Goal: Manage account settings: Manage account settings

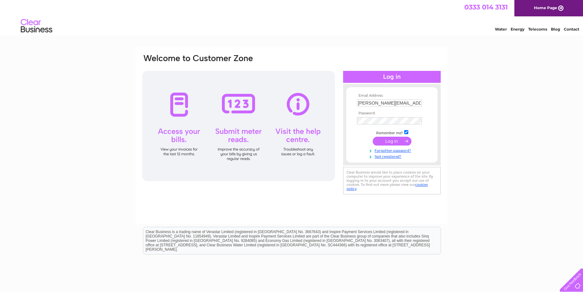
click at [383, 140] on input "submit" at bounding box center [391, 141] width 39 height 9
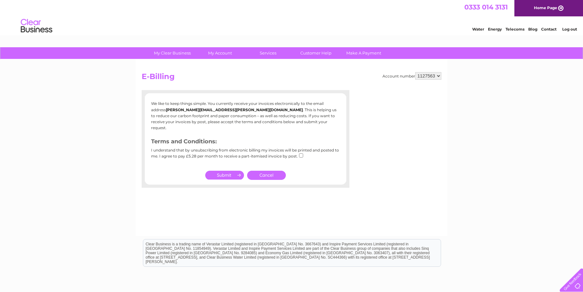
click at [224, 162] on div "We like to keep things simple. You currently receive your invoices electronical…" at bounding box center [246, 138] width 208 height 85
click at [268, 171] on link "Cancel" at bounding box center [266, 175] width 39 height 9
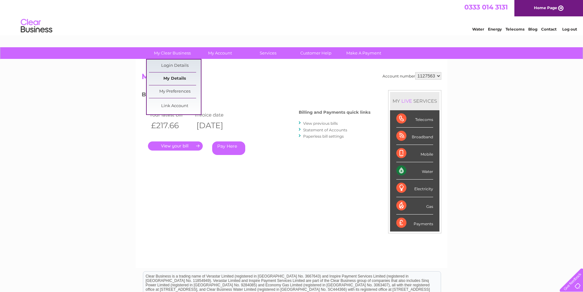
click at [168, 79] on link "My Details" at bounding box center [175, 78] width 52 height 13
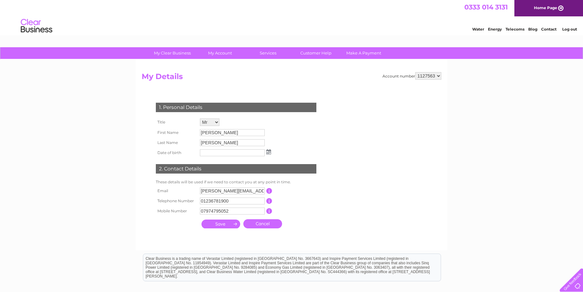
click at [233, 192] on input "[PERSON_NAME][EMAIL_ADDRESS][PERSON_NAME][DOMAIN_NAME]" at bounding box center [232, 190] width 65 height 7
drag, startPoint x: 233, startPoint y: 192, endPoint x: 174, endPoint y: 197, distance: 58.8
click at [200, 195] on input "[PERSON_NAME][EMAIL_ADDRESS][PERSON_NAME][DOMAIN_NAME]" at bounding box center [232, 191] width 65 height 8
type input "accounts@gassensing.co.uk"
click at [313, 188] on td "This should be a valid email address" at bounding box center [298, 191] width 50 height 11
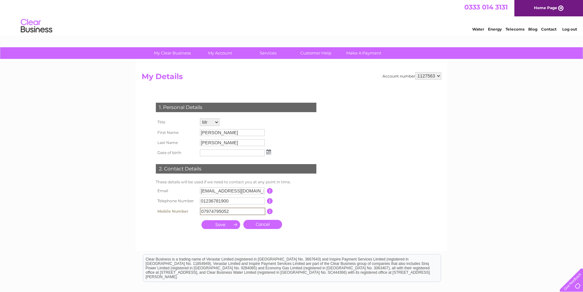
click at [234, 211] on input "07974795052" at bounding box center [232, 211] width 65 height 8
drag, startPoint x: 234, startPoint y: 211, endPoint x: 153, endPoint y: 218, distance: 81.1
click at [200, 215] on input "07974795052" at bounding box center [232, 211] width 65 height 8
type input "0"
type input "07739324701"
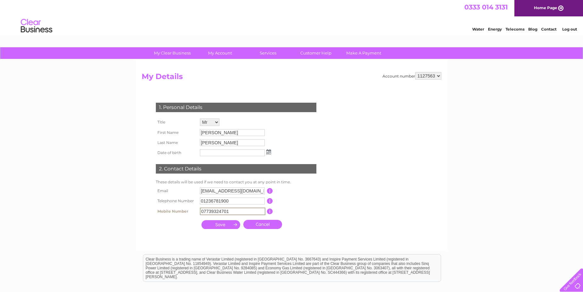
click at [230, 226] on input "submit" at bounding box center [220, 224] width 39 height 9
click at [220, 226] on input "submit" at bounding box center [220, 224] width 39 height 9
click at [415, 72] on select "1127563" at bounding box center [428, 76] width 26 height 8
click option "1127563" at bounding box center [0, 0] width 0 height 0
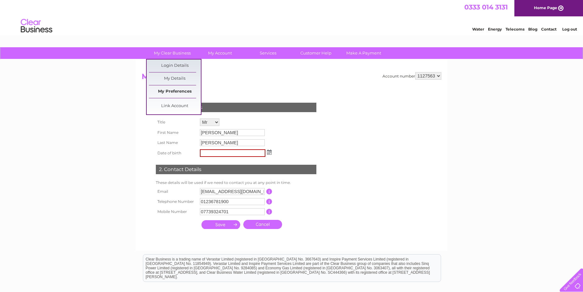
click at [170, 92] on link "My Preferences" at bounding box center [175, 91] width 52 height 13
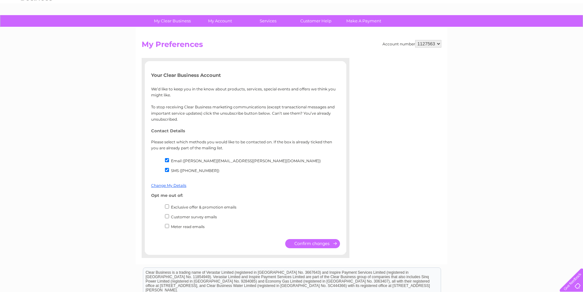
scroll to position [64, 0]
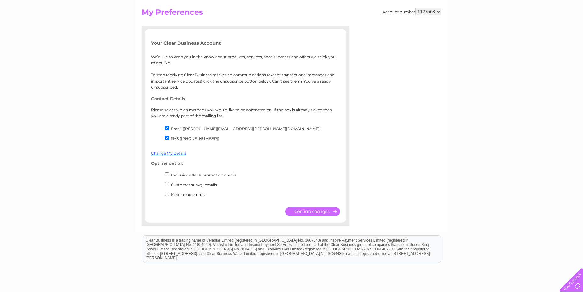
click at [167, 127] on input "Email ([PERSON_NAME][EMAIL_ADDRESS][PERSON_NAME][DOMAIN_NAME])" at bounding box center [167, 128] width 4 height 4
checkbox input "false"
click at [167, 138] on input "SMS ([PHONE_NUMBER])" at bounding box center [167, 138] width 4 height 4
checkbox input "false"
click at [313, 210] on input "submit" at bounding box center [312, 211] width 55 height 9
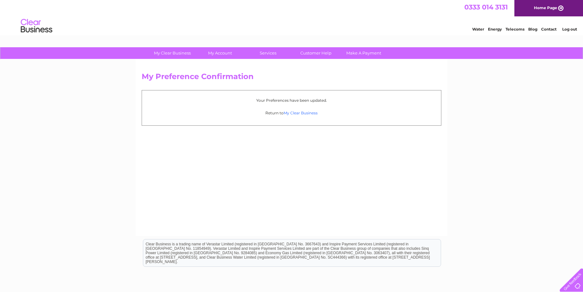
click at [305, 112] on link "My Clear Business" at bounding box center [300, 112] width 34 height 5
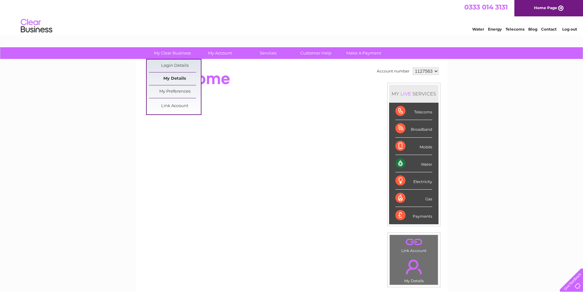
click at [166, 77] on link "My Details" at bounding box center [175, 78] width 52 height 13
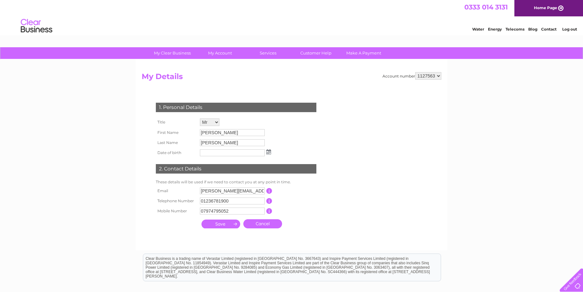
click at [270, 189] on input "button" at bounding box center [269, 191] width 6 height 6
click at [301, 226] on div "1. Personal Details Title Mr Mrs Ms Miss Dr Rev Prof Other First Name Matthew L…" at bounding box center [237, 163] width 191 height 135
click at [218, 190] on input "elaine.mcculloch@gassensing.co.uk" at bounding box center [232, 190] width 65 height 7
click at [233, 192] on input "elaine.mcculloch@gassensing.co.uk" at bounding box center [232, 191] width 65 height 8
click at [258, 192] on input "accounts@gassensing.co.uk" at bounding box center [232, 191] width 65 height 8
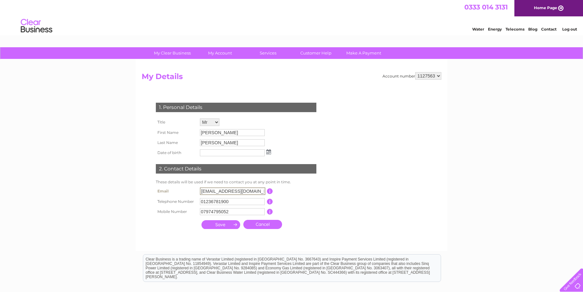
type input "accounts@gassensing.co.uk"
click at [238, 214] on input "07974795052" at bounding box center [232, 211] width 65 height 8
type input "0"
type input "07739324701"
click at [216, 226] on input "submit" at bounding box center [220, 224] width 39 height 9
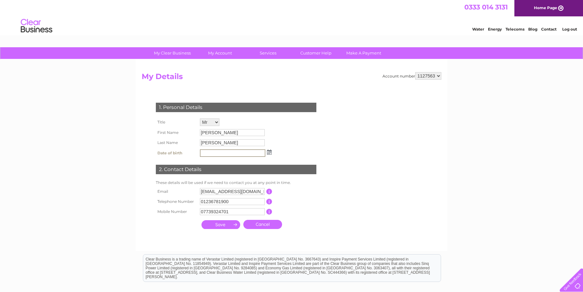
click at [221, 133] on input "Matthew" at bounding box center [232, 132] width 65 height 7
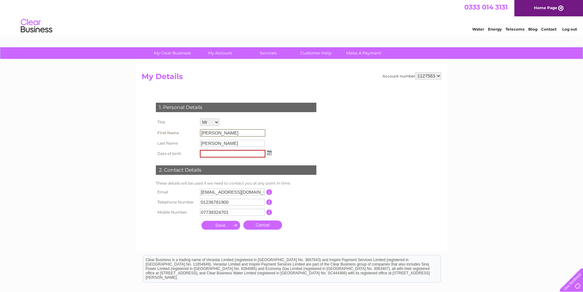
drag, startPoint x: 223, startPoint y: 133, endPoint x: 171, endPoint y: 133, distance: 51.6
click at [200, 133] on input "Matthew" at bounding box center [232, 133] width 65 height 8
click at [231, 132] on input "Matthew" at bounding box center [232, 133] width 65 height 8
drag, startPoint x: 229, startPoint y: 133, endPoint x: 168, endPoint y: 133, distance: 60.7
click at [200, 133] on input "Matthew" at bounding box center [232, 133] width 65 height 8
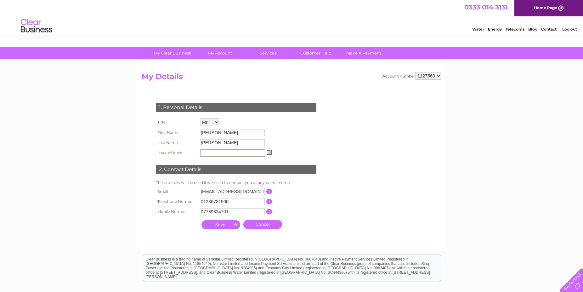
click at [216, 153] on input "text" at bounding box center [232, 153] width 65 height 8
type input "20081965"
click at [217, 224] on input "submit" at bounding box center [220, 224] width 39 height 9
click at [217, 225] on input "submit" at bounding box center [220, 224] width 39 height 9
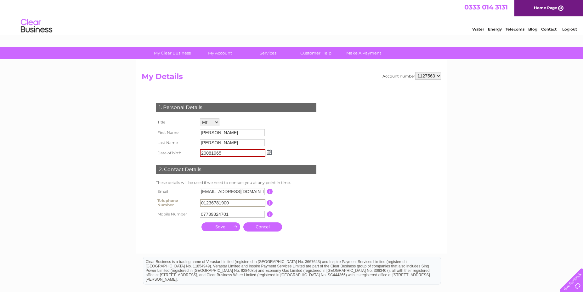
click at [246, 206] on input "01236781900" at bounding box center [232, 203] width 65 height 8
click at [212, 225] on input "submit" at bounding box center [220, 226] width 39 height 9
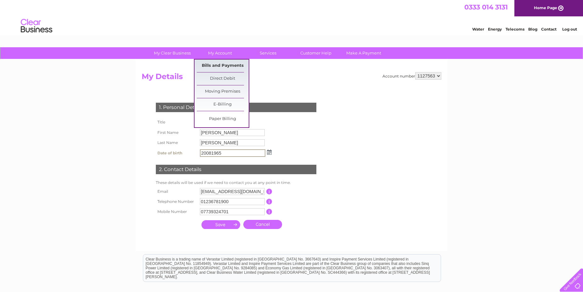
click at [220, 64] on link "Bills and Payments" at bounding box center [223, 65] width 52 height 13
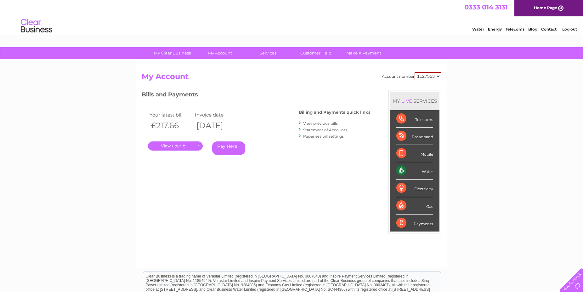
click at [168, 147] on link "." at bounding box center [175, 145] width 55 height 9
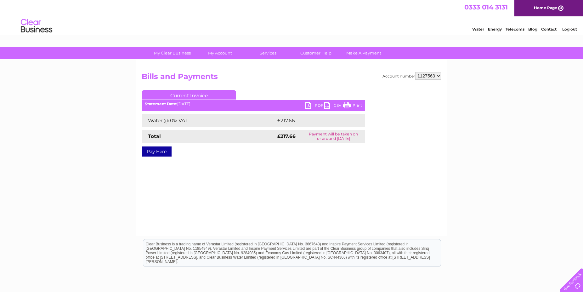
click at [307, 105] on link "PDF" at bounding box center [314, 106] width 19 height 9
click at [183, 96] on link "Current Invoice" at bounding box center [189, 94] width 94 height 9
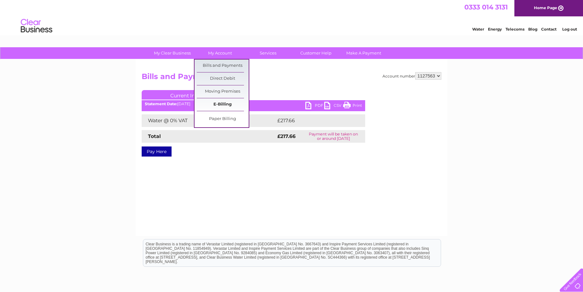
click at [221, 103] on link "E-Billing" at bounding box center [223, 104] width 52 height 13
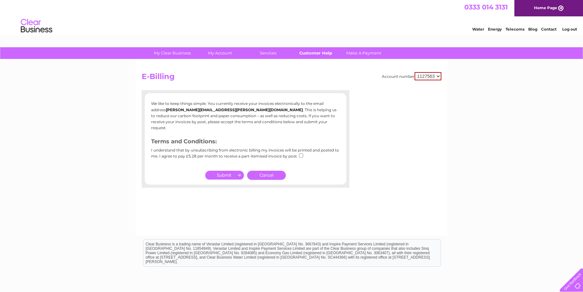
click at [320, 56] on link "Customer Help" at bounding box center [316, 53] width 52 height 12
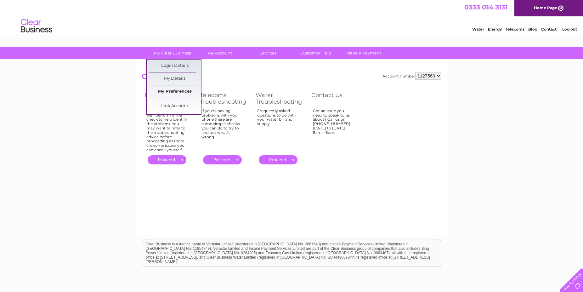
click at [168, 93] on link "My Preferences" at bounding box center [175, 91] width 52 height 13
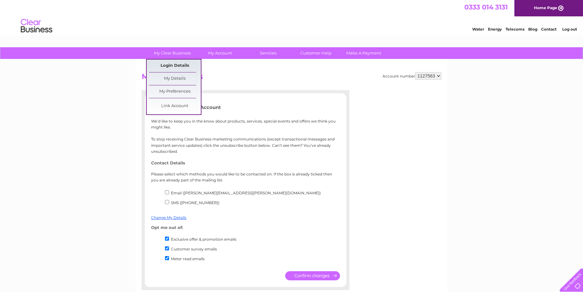
click at [171, 64] on link "Login Details" at bounding box center [175, 65] width 52 height 13
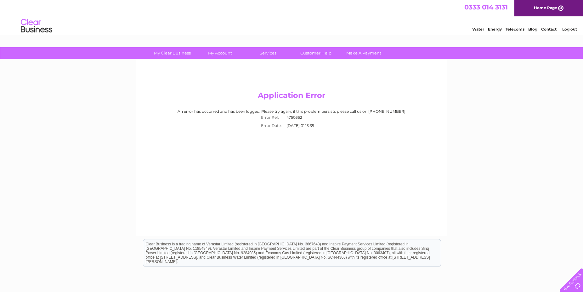
click at [546, 31] on link "Contact" at bounding box center [548, 29] width 15 height 5
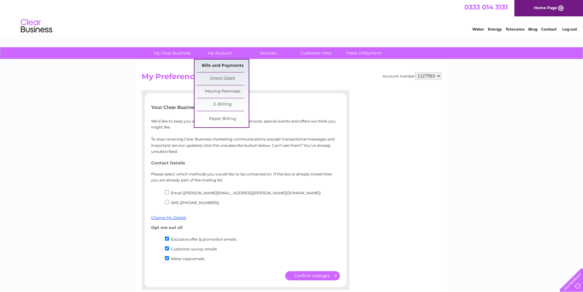
click at [225, 65] on link "Bills and Payments" at bounding box center [223, 65] width 52 height 13
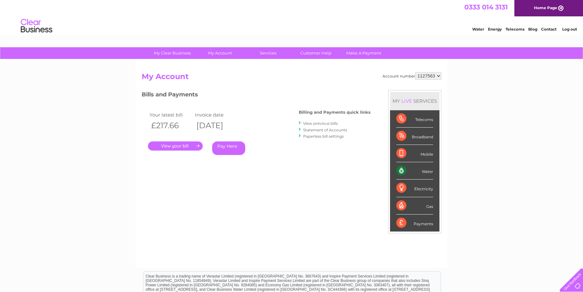
click at [311, 124] on link "View previous bills" at bounding box center [320, 123] width 35 height 5
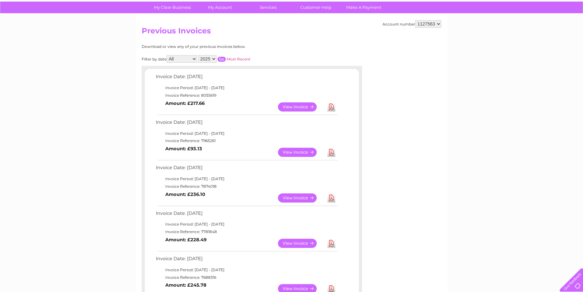
scroll to position [64, 0]
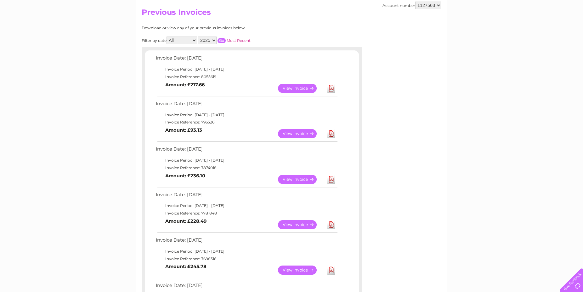
click at [332, 134] on link "Download" at bounding box center [331, 133] width 8 height 9
